Goal: Information Seeking & Learning: Understand process/instructions

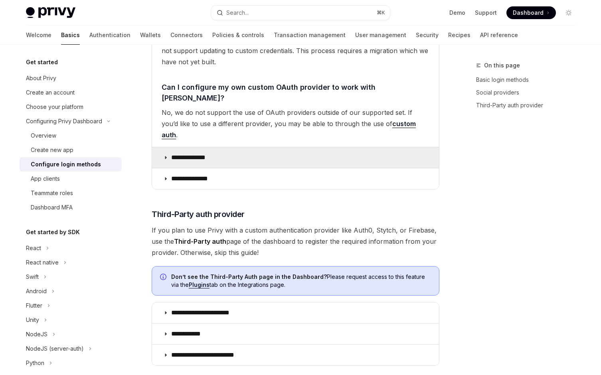
click at [336, 147] on summary "**********" at bounding box center [295, 157] width 287 height 21
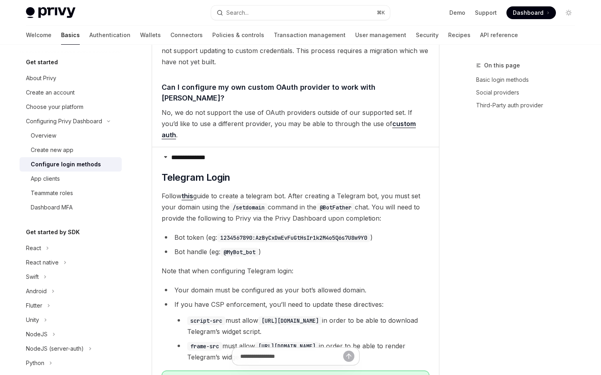
click at [326, 107] on span "No, we do not support the use of OAuth providers outside of our supported set. …" at bounding box center [296, 124] width 268 height 34
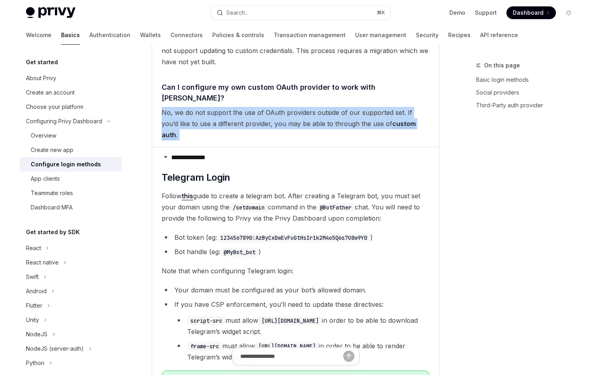
click at [326, 107] on span "No, we do not support the use of OAuth providers outside of our supported set. …" at bounding box center [296, 124] width 268 height 34
click at [310, 107] on span "No, we do not support the use of OAuth providers outside of our supported set. …" at bounding box center [296, 124] width 268 height 34
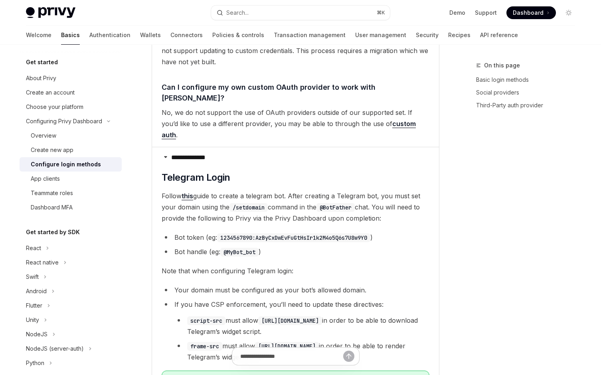
click at [290, 190] on span "Follow this guide to create a telegram bot. After creating a Telegram bot, you …" at bounding box center [296, 207] width 268 height 34
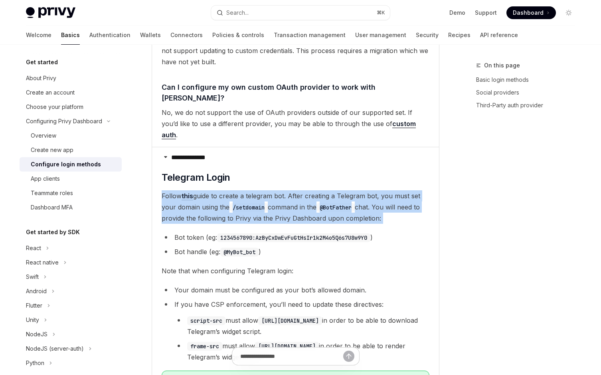
click at [290, 190] on span "Follow this guide to create a telegram bot. After creating a Telegram bot, you …" at bounding box center [296, 207] width 268 height 34
click at [292, 190] on span "Follow this guide to create a telegram bot. After creating a Telegram bot, you …" at bounding box center [296, 207] width 268 height 34
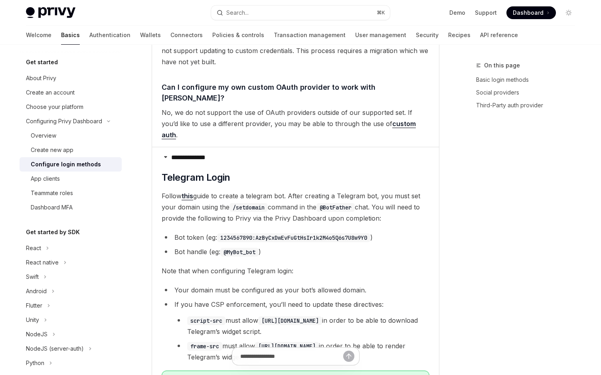
drag, startPoint x: 271, startPoint y: 131, endPoint x: 386, endPoint y: 164, distance: 119.4
click at [386, 171] on children "​ Telegram Login Follow this guide to create a telegram bot. After creating a T…" at bounding box center [296, 355] width 268 height 368
click at [386, 190] on span "Follow this guide to create a telegram bot. After creating a Telegram bot, you …" at bounding box center [296, 207] width 268 height 34
drag, startPoint x: 385, startPoint y: 180, endPoint x: 366, endPoint y: 173, distance: 20.2
click at [366, 173] on children "​ Telegram Login Follow this guide to create a telegram bot. After creating a T…" at bounding box center [296, 355] width 268 height 368
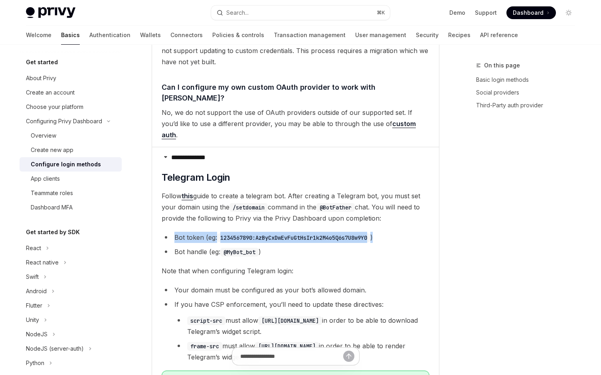
click at [366, 173] on children "​ Telegram Login Follow this guide to create a telegram bot. After creating a T…" at bounding box center [296, 355] width 268 height 368
drag, startPoint x: 361, startPoint y: 172, endPoint x: 384, endPoint y: 179, distance: 24.5
click at [384, 179] on children "​ Telegram Login Follow this guide to create a telegram bot. After creating a T…" at bounding box center [296, 355] width 268 height 368
click at [384, 232] on li "Bot token (eg: 1234567890:AzByCxDwEvFuGtHsIr1k2M4o5Q6s7U8w9Y0 )" at bounding box center [296, 237] width 268 height 11
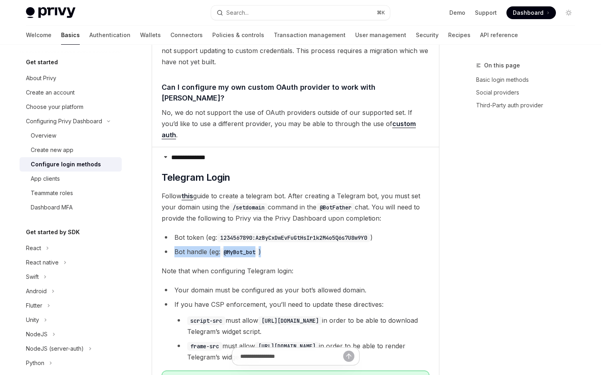
drag, startPoint x: 372, startPoint y: 192, endPoint x: 343, endPoint y: 187, distance: 29.9
click at [343, 232] on ul "Bot token (eg: 1234567890:AzByCxDwEvFuGtHsIr1k2M4o5Q6s7U8w9Y0 ) Bot handle (eg:…" at bounding box center [296, 245] width 268 height 26
click at [343, 232] on li "Bot token (eg: 1234567890:AzByCxDwEvFuGtHsIr1k2M4o5Q6s7U8w9Y0 )" at bounding box center [296, 237] width 268 height 11
drag, startPoint x: 338, startPoint y: 187, endPoint x: 352, endPoint y: 200, distance: 18.7
click at [352, 232] on ul "Bot token (eg: 1234567890:AzByCxDwEvFuGtHsIr1k2M4o5Q6s7U8w9Y0 ) Bot handle (eg:…" at bounding box center [296, 245] width 268 height 26
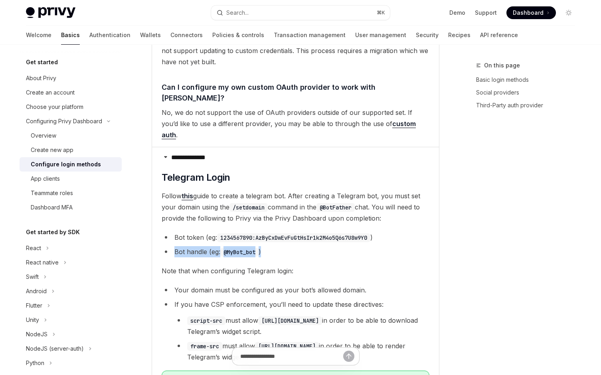
click at [352, 246] on li "Bot handle (eg: @MyBot_bot )" at bounding box center [296, 251] width 268 height 11
drag, startPoint x: 339, startPoint y: 193, endPoint x: 334, endPoint y: 190, distance: 5.9
click at [334, 232] on ul "Bot token (eg: 1234567890:AzByCxDwEvFuGtHsIr1k2M4o5Q6s7U8w9Y0 ) Bot handle (eg:…" at bounding box center [296, 245] width 268 height 26
drag, startPoint x: 334, startPoint y: 190, endPoint x: 341, endPoint y: 194, distance: 7.5
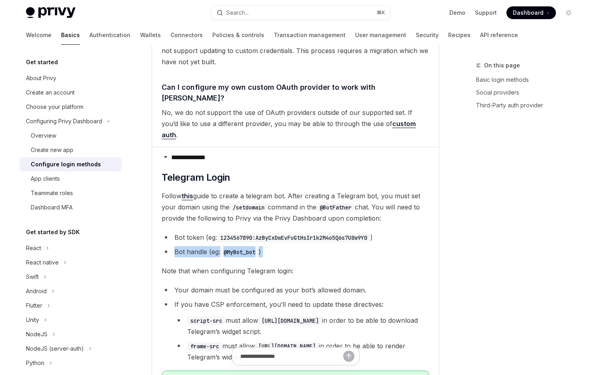
click at [341, 232] on ul "Bot token (eg: 1234567890:AzByCxDwEvFuGtHsIr1k2M4o5Q6s7U8w9Y0 ) Bot handle (eg:…" at bounding box center [296, 245] width 268 height 26
click at [341, 246] on li "Bot handle (eg: @MyBot_bot )" at bounding box center [296, 251] width 268 height 11
